Goal: Obtain resource: Obtain resource

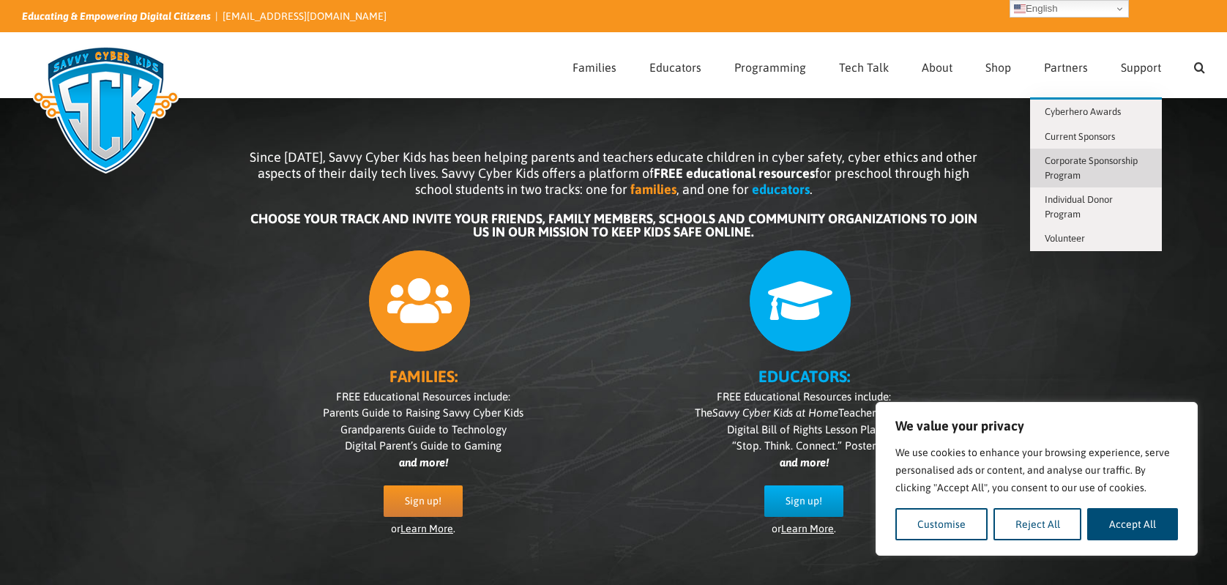
click at [1106, 160] on span "Corporate Sponsorship Program" at bounding box center [1091, 168] width 93 height 26
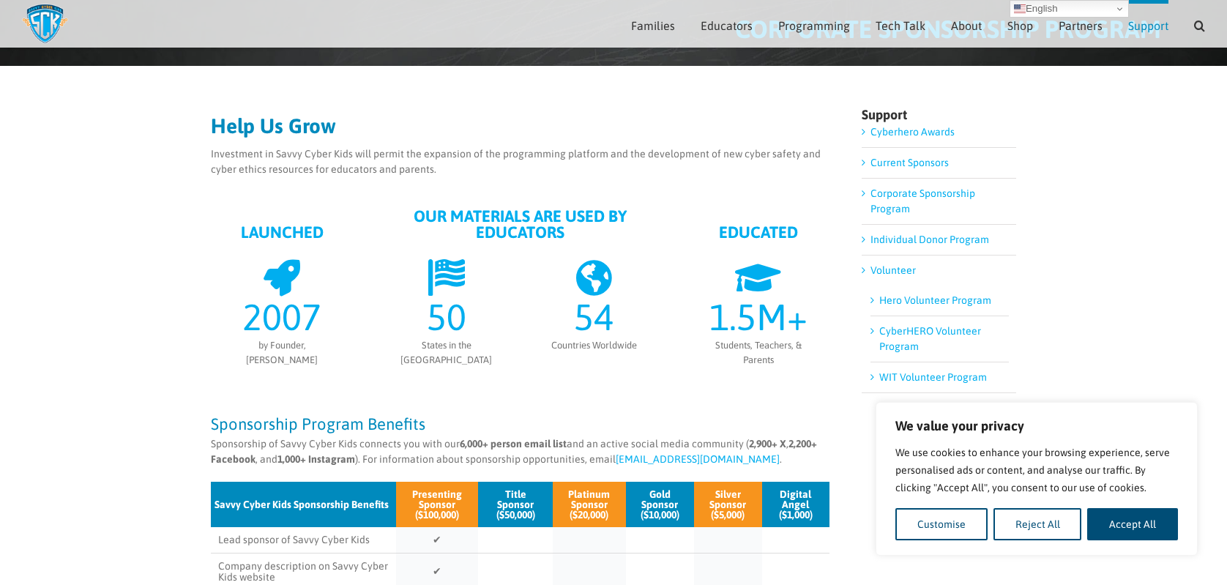
scroll to position [119, 0]
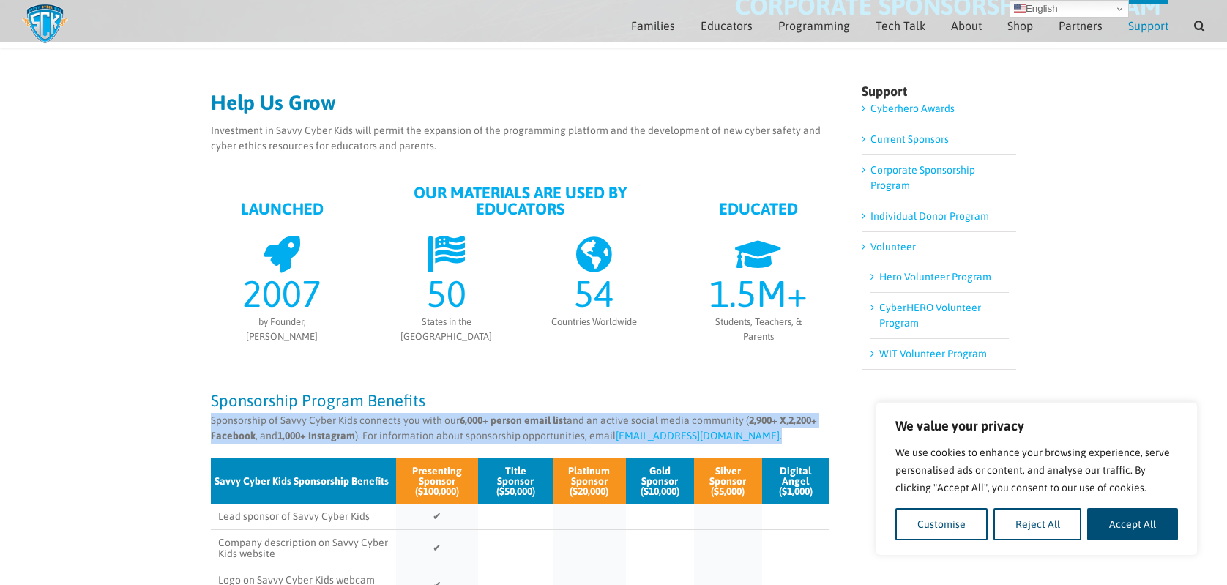
drag, startPoint x: 765, startPoint y: 439, endPoint x: 177, endPoint y: 420, distance: 588.1
copy p "Sponsorship of Savvy Cyber Kids connects you with our 6,000+ person email list …"
